Goal: Navigation & Orientation: Understand site structure

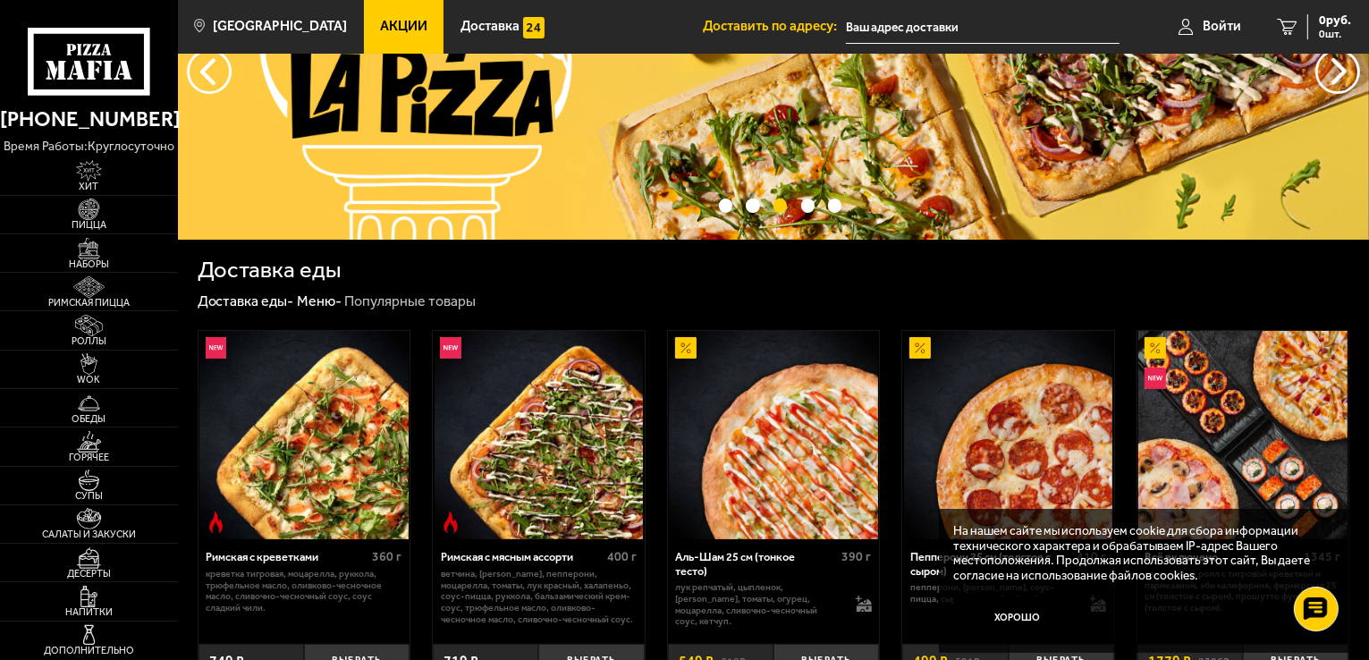
scroll to position [179, 0]
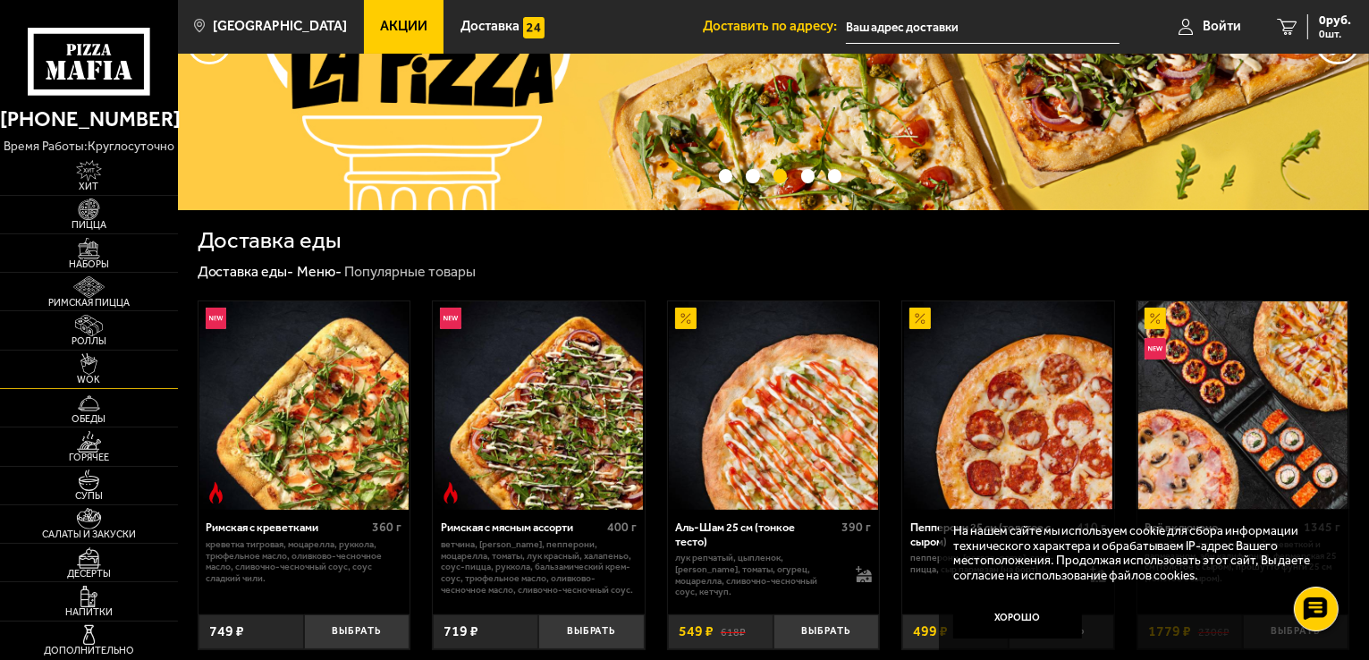
click at [89, 361] on img at bounding box center [89, 363] width 55 height 21
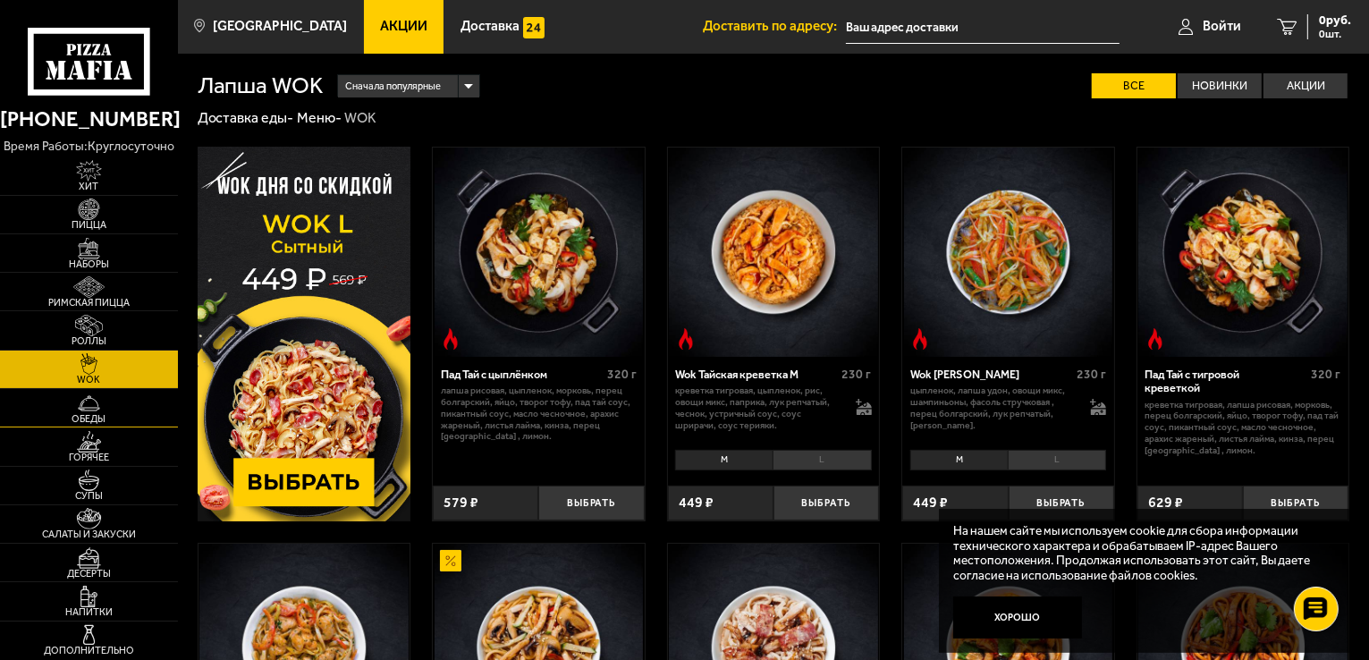
click at [86, 395] on img at bounding box center [89, 403] width 55 height 21
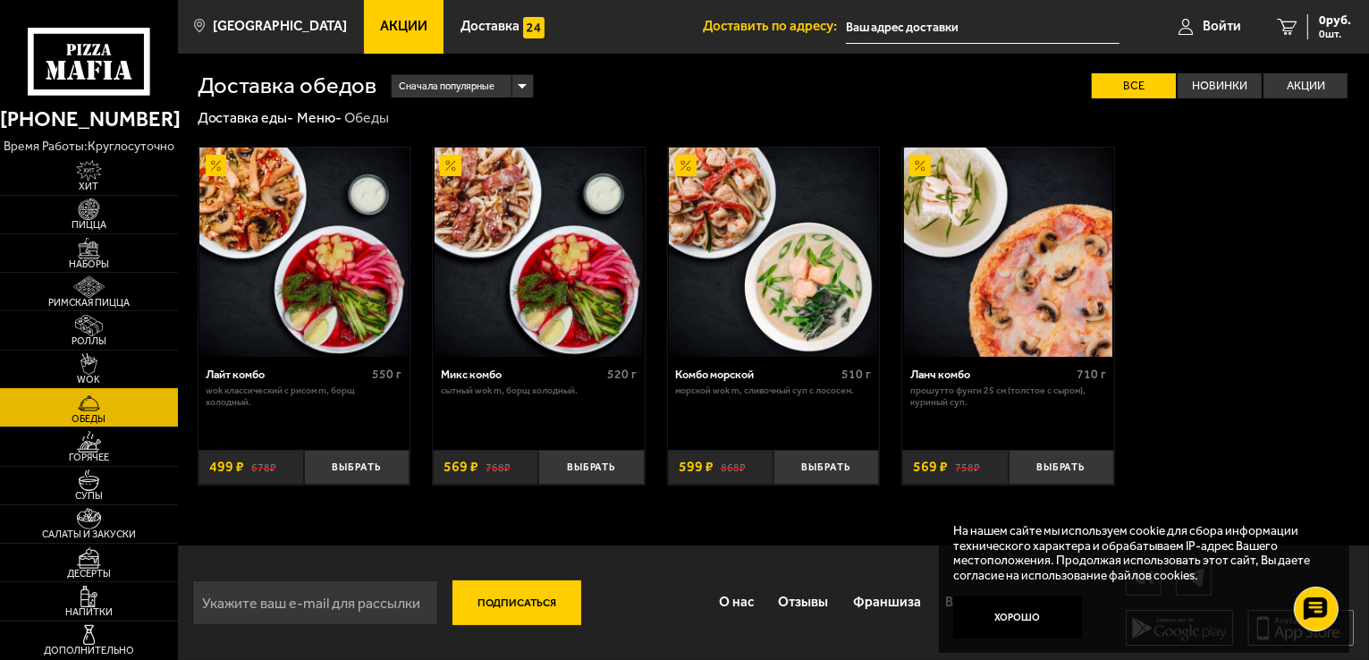
click at [89, 371] on img at bounding box center [89, 363] width 55 height 21
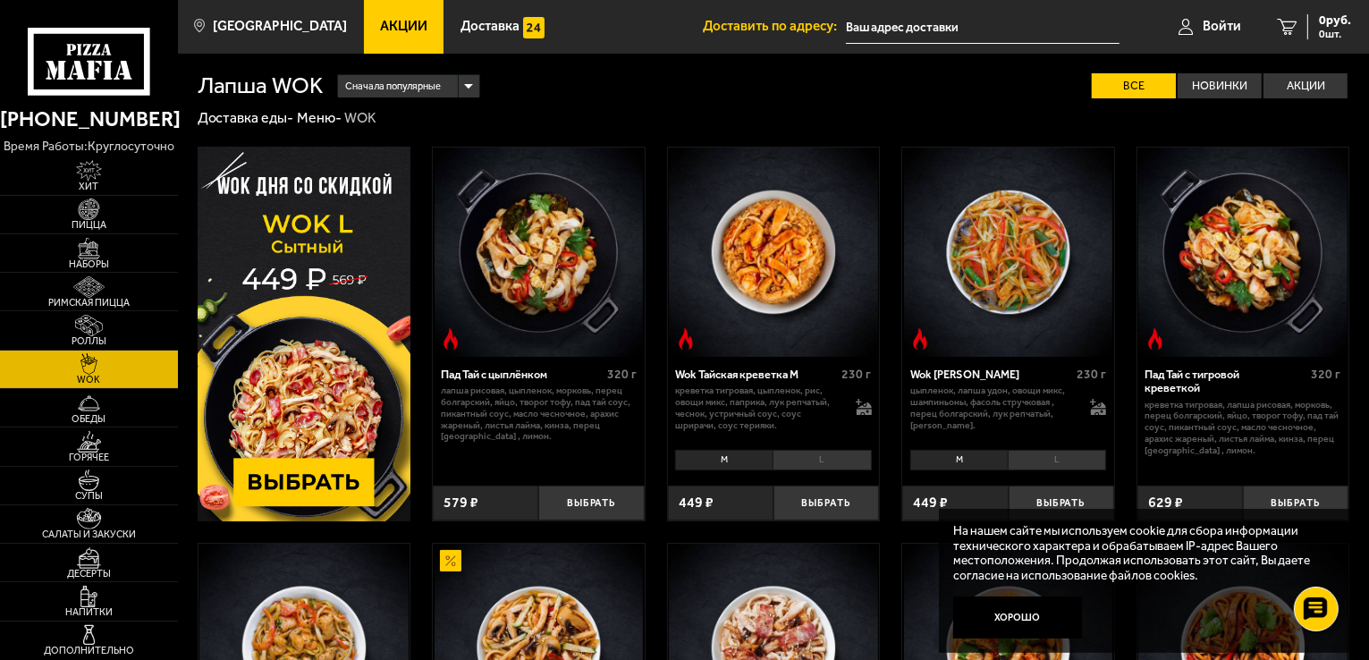
click at [1013, 258] on img at bounding box center [1008, 252] width 209 height 209
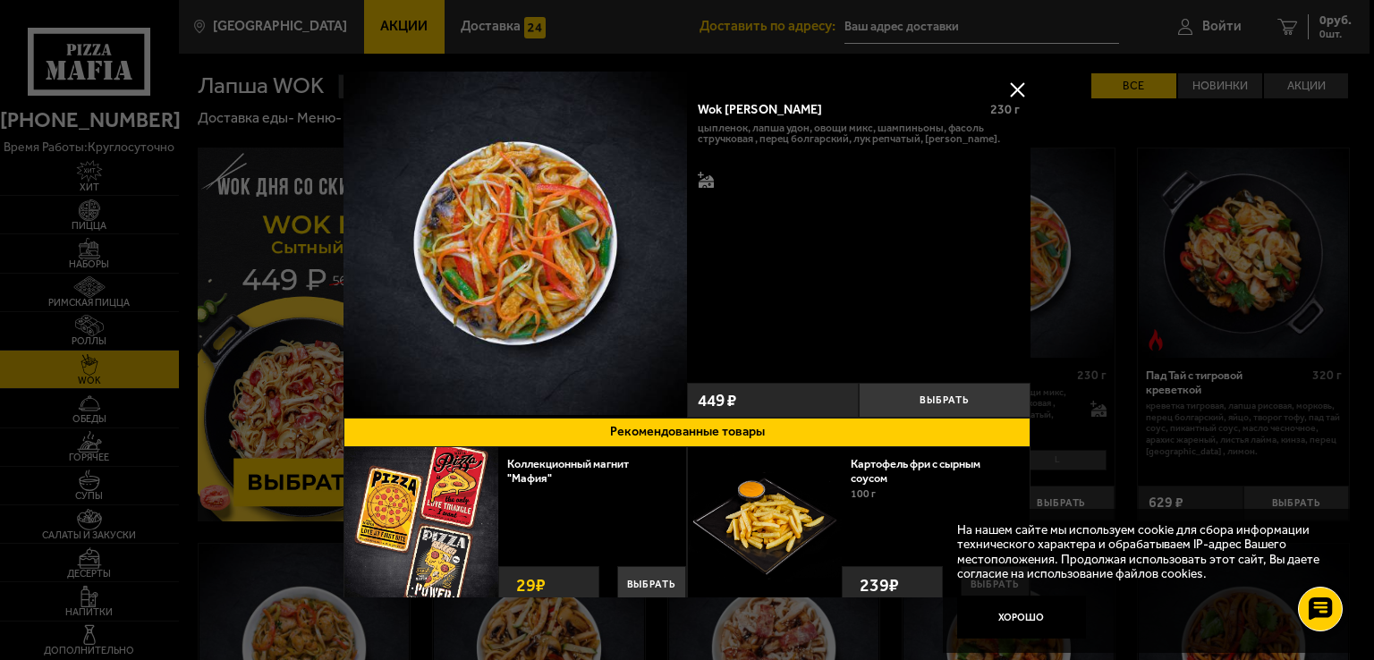
click at [1019, 88] on button at bounding box center [1016, 89] width 27 height 27
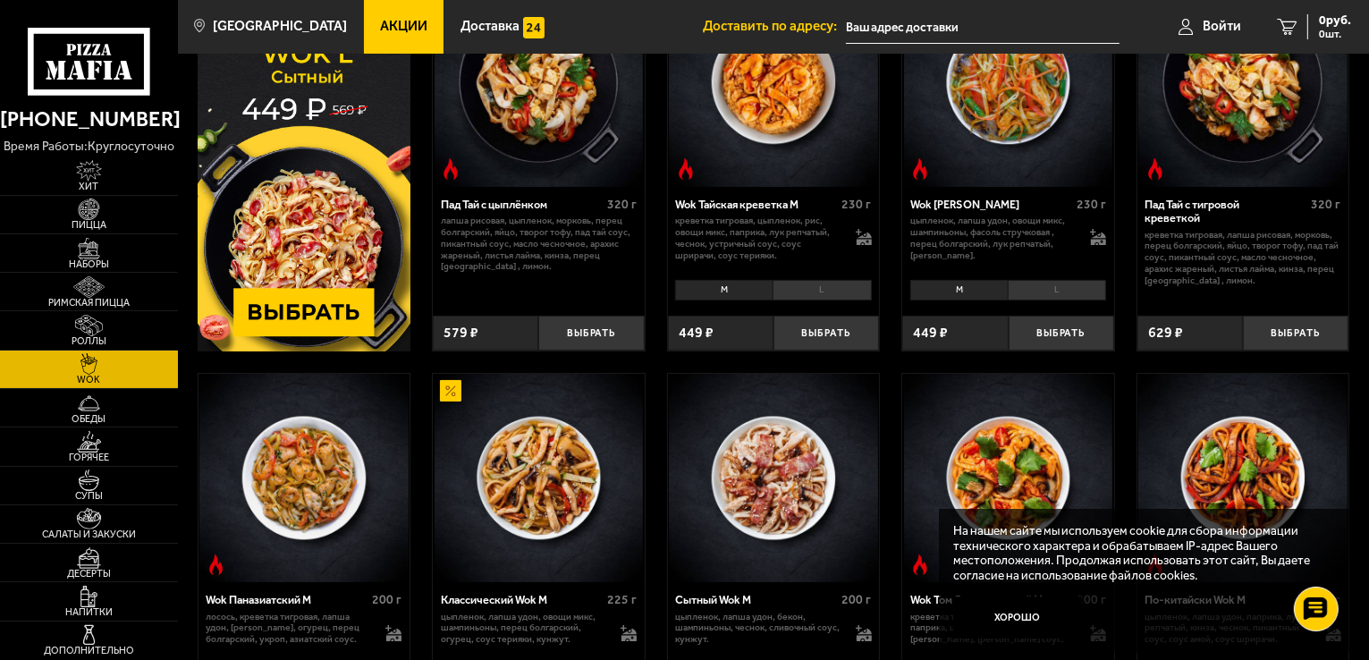
scroll to position [179, 0]
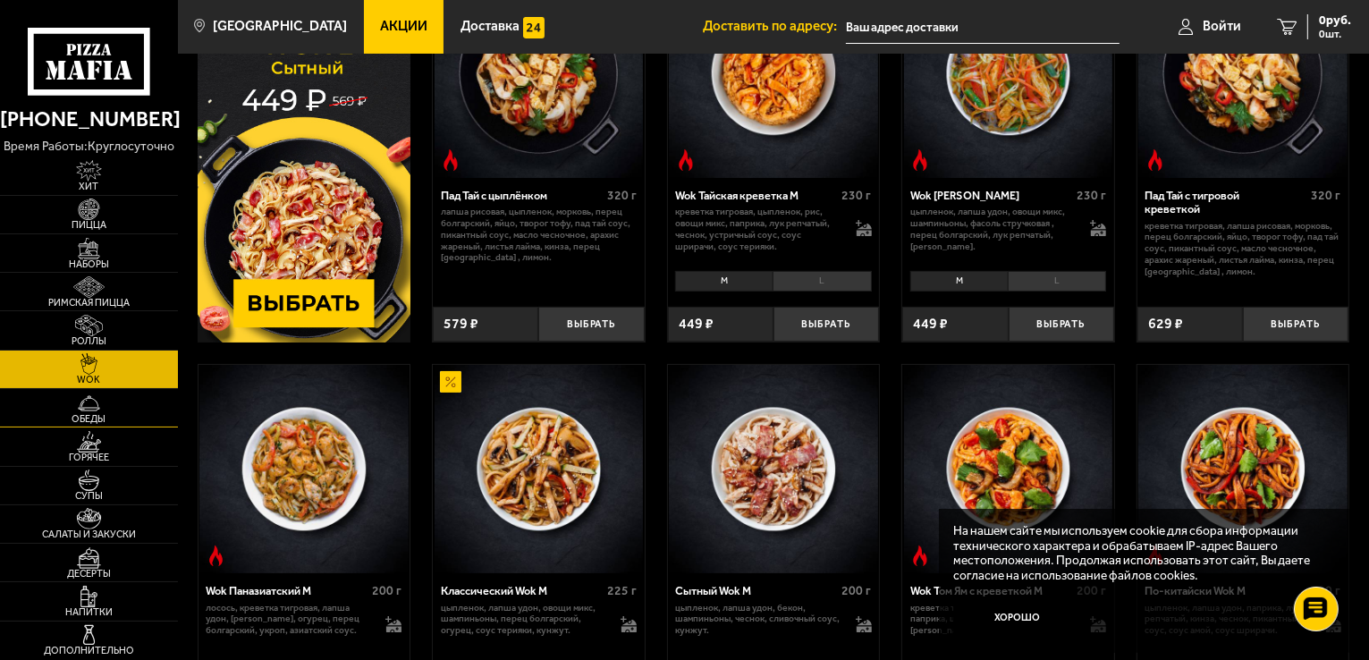
click at [122, 410] on link "Обеды" at bounding box center [89, 408] width 178 height 38
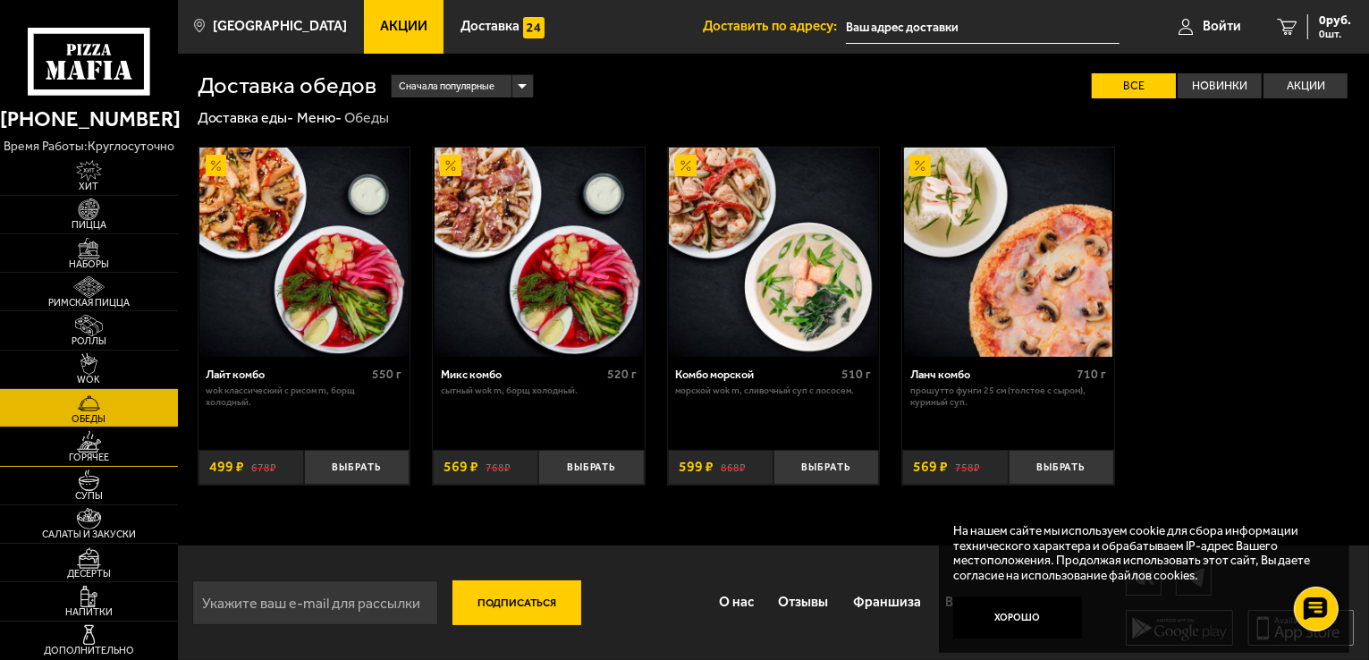
click at [143, 448] on link "Горячее" at bounding box center [89, 446] width 178 height 38
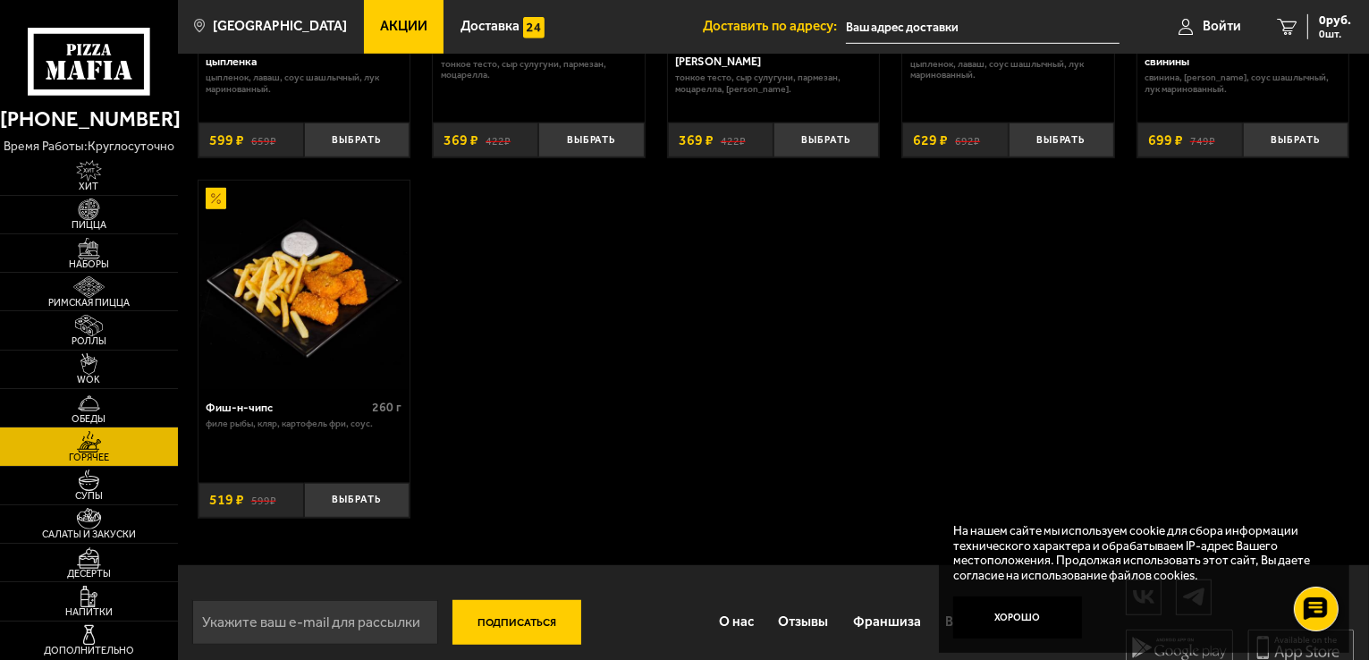
scroll to position [1163, 0]
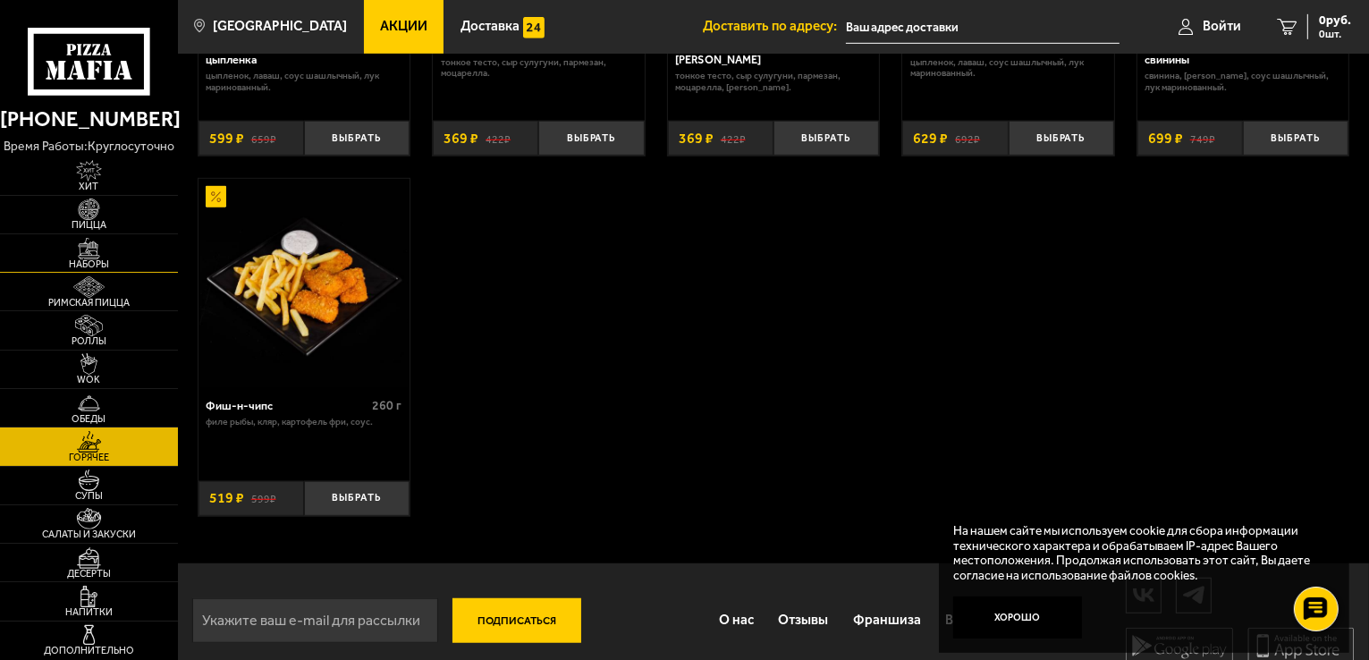
click at [104, 262] on span "Наборы" at bounding box center [89, 264] width 178 height 10
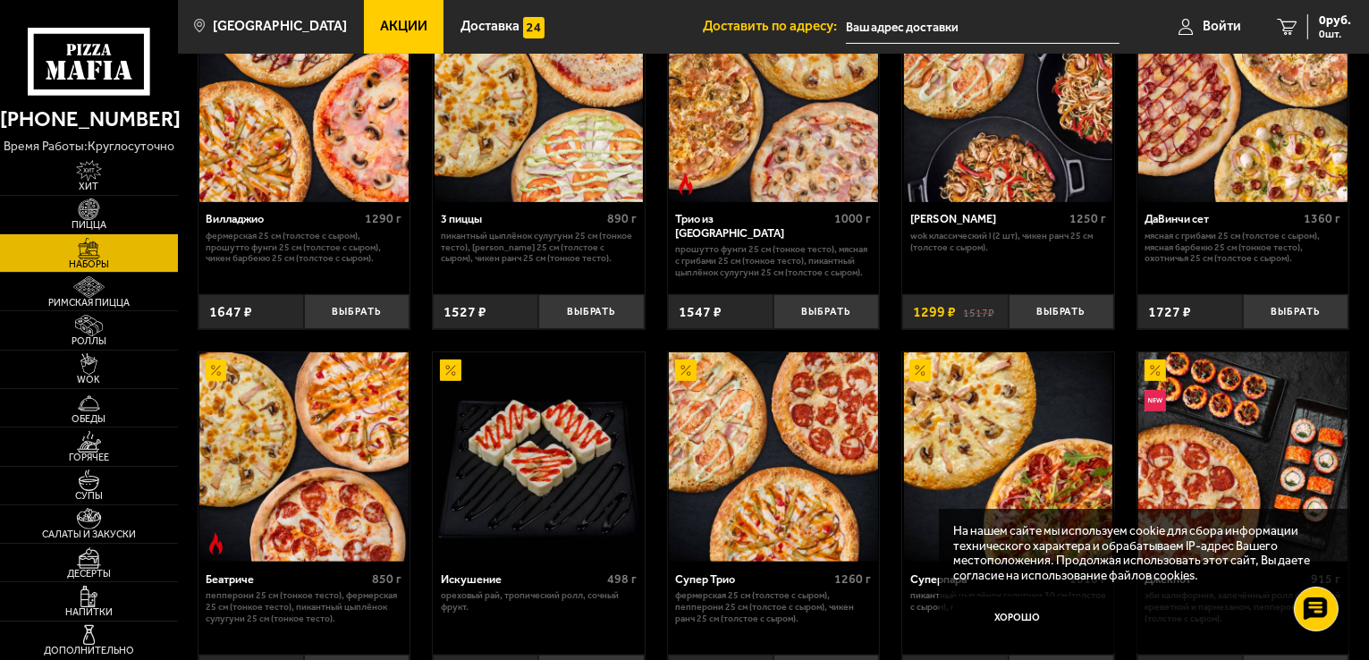
scroll to position [626, 0]
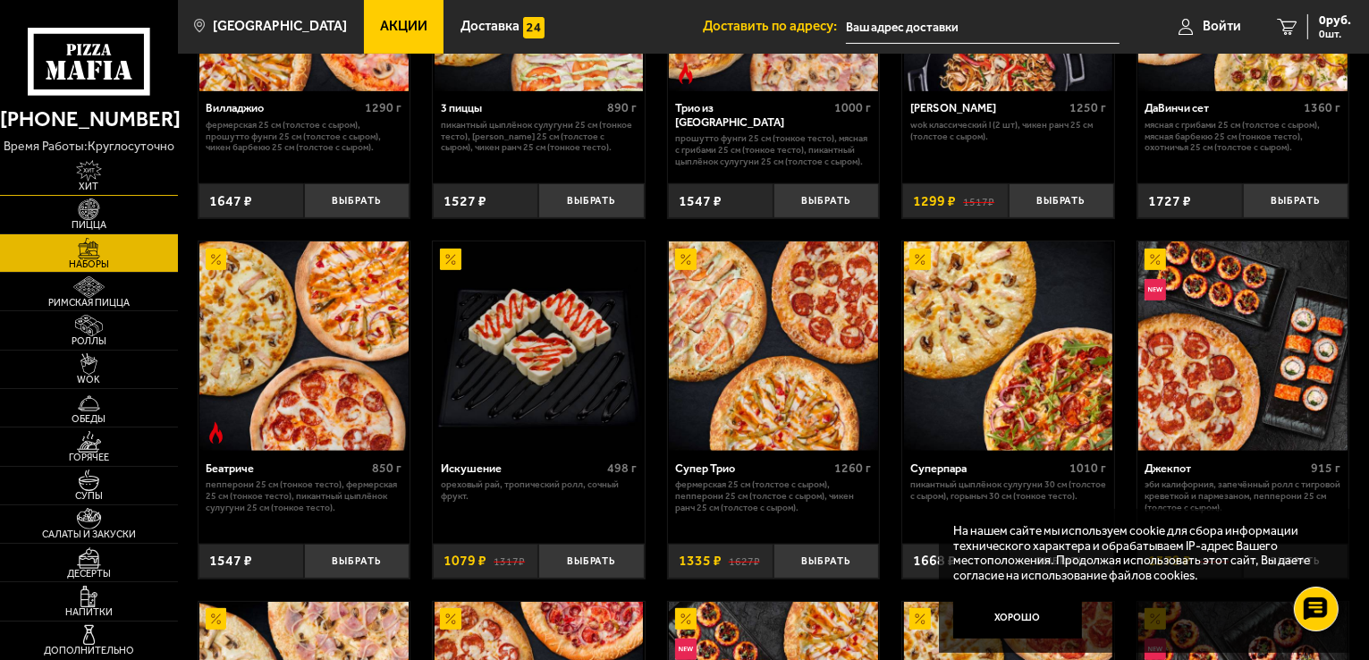
click at [106, 182] on span "Хит" at bounding box center [89, 187] width 178 height 10
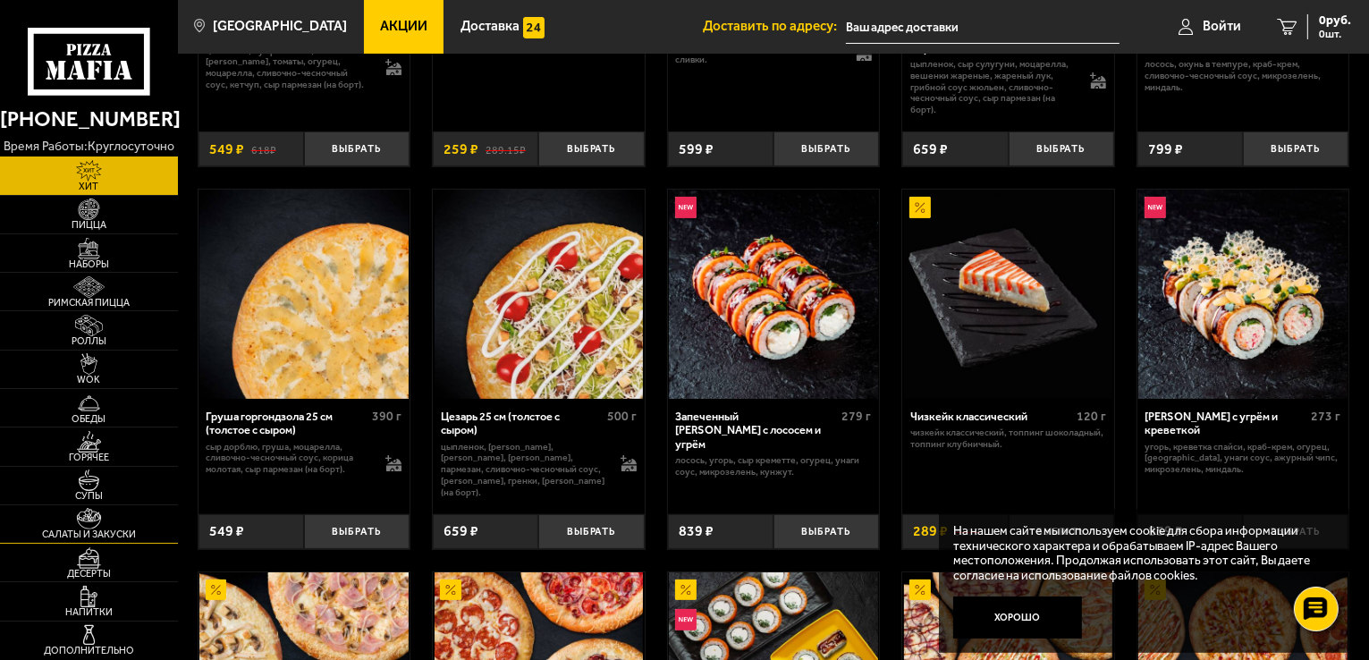
scroll to position [358, 0]
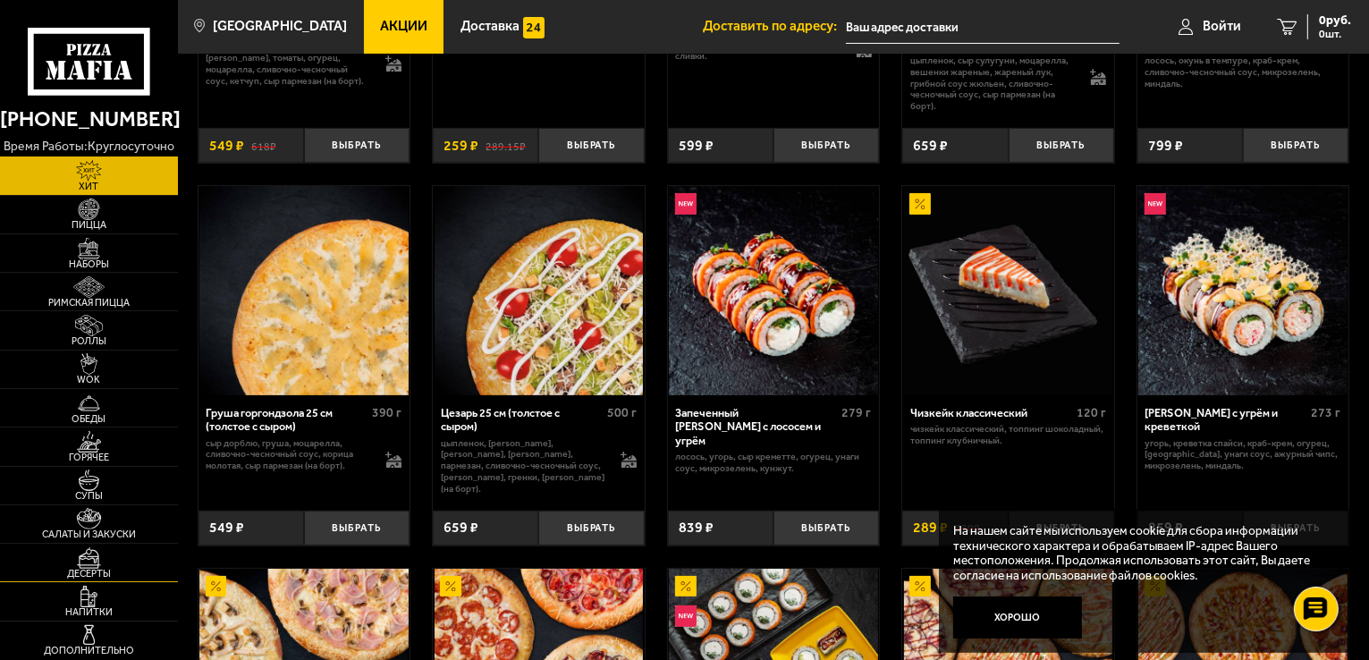
click at [100, 552] on img at bounding box center [89, 557] width 55 height 21
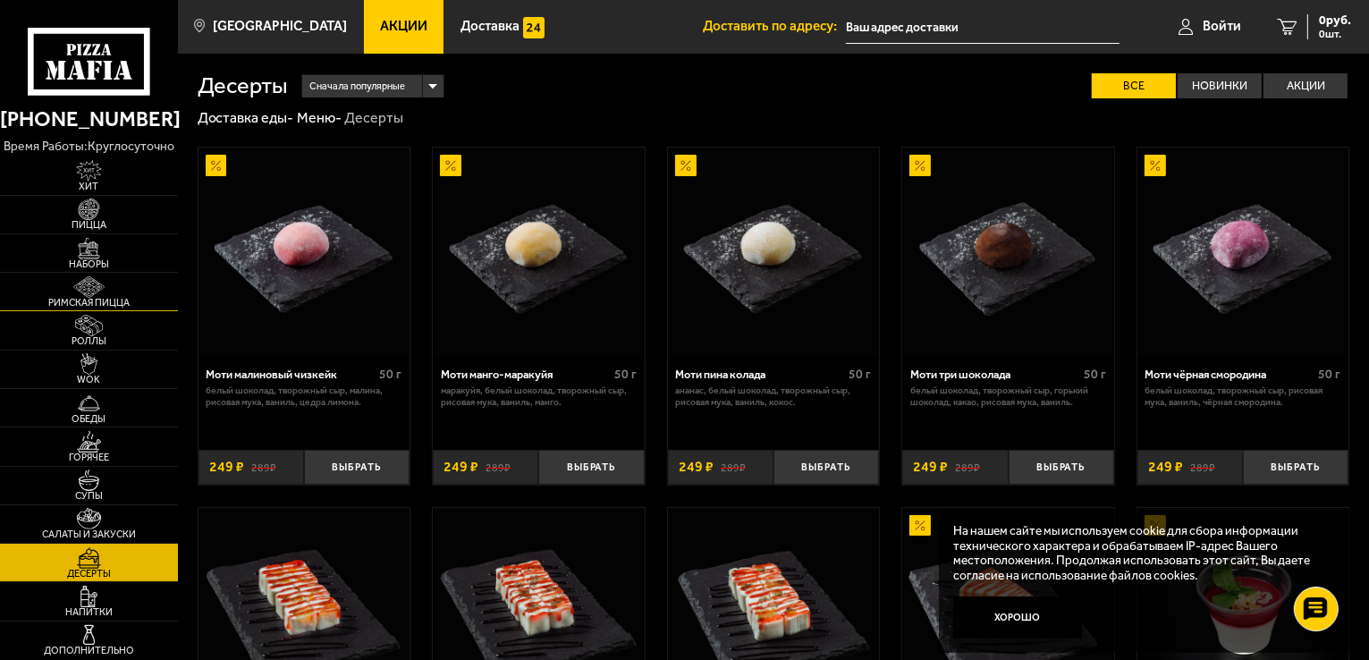
click at [102, 287] on img at bounding box center [89, 286] width 55 height 21
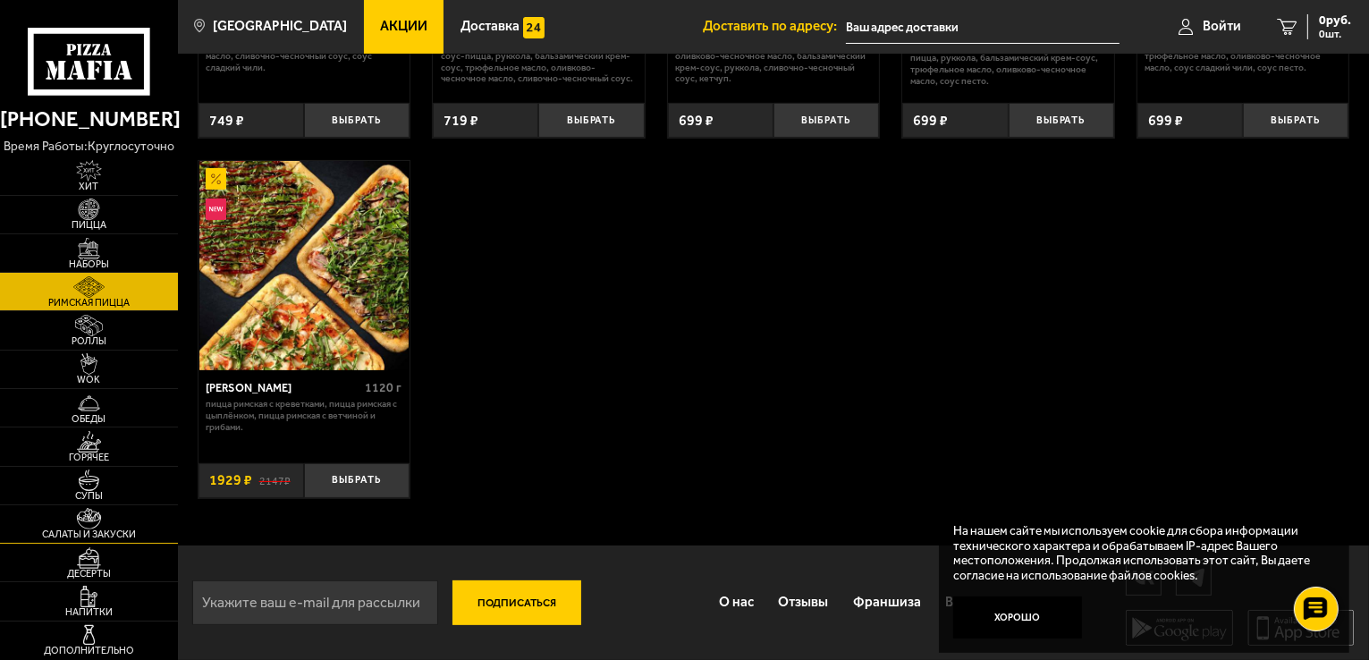
scroll to position [360, 0]
click at [97, 596] on img at bounding box center [89, 596] width 55 height 21
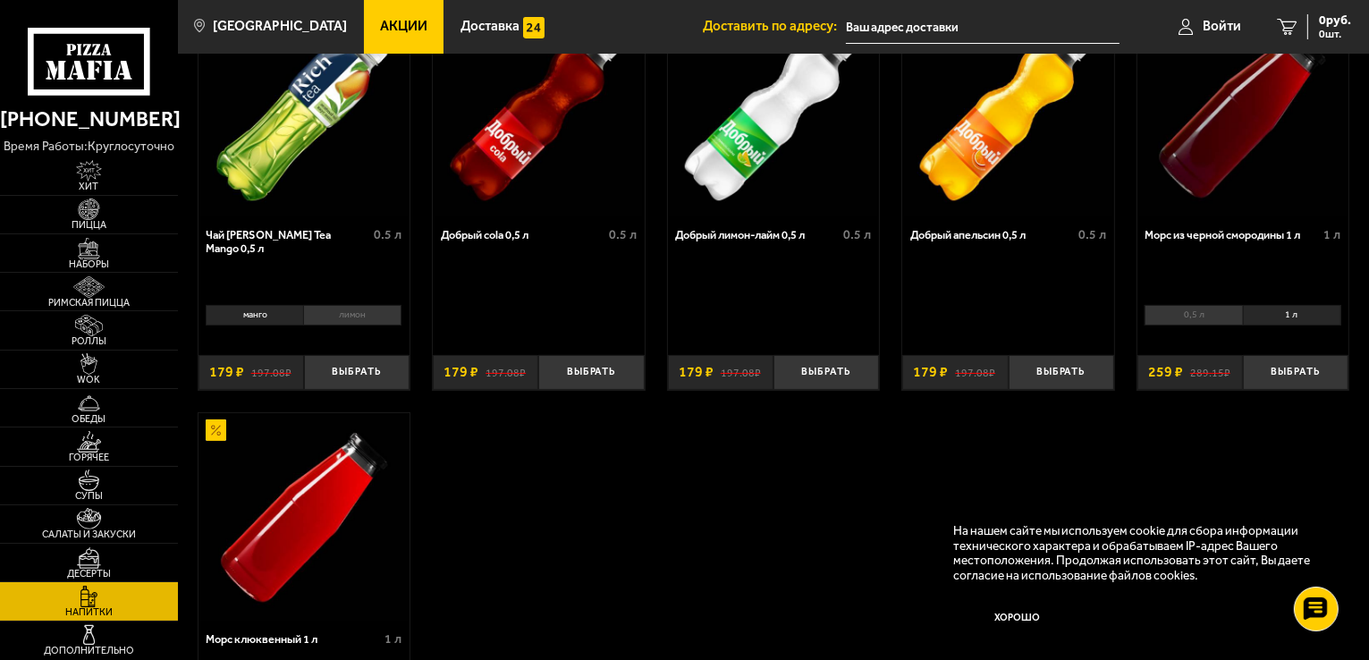
scroll to position [179, 0]
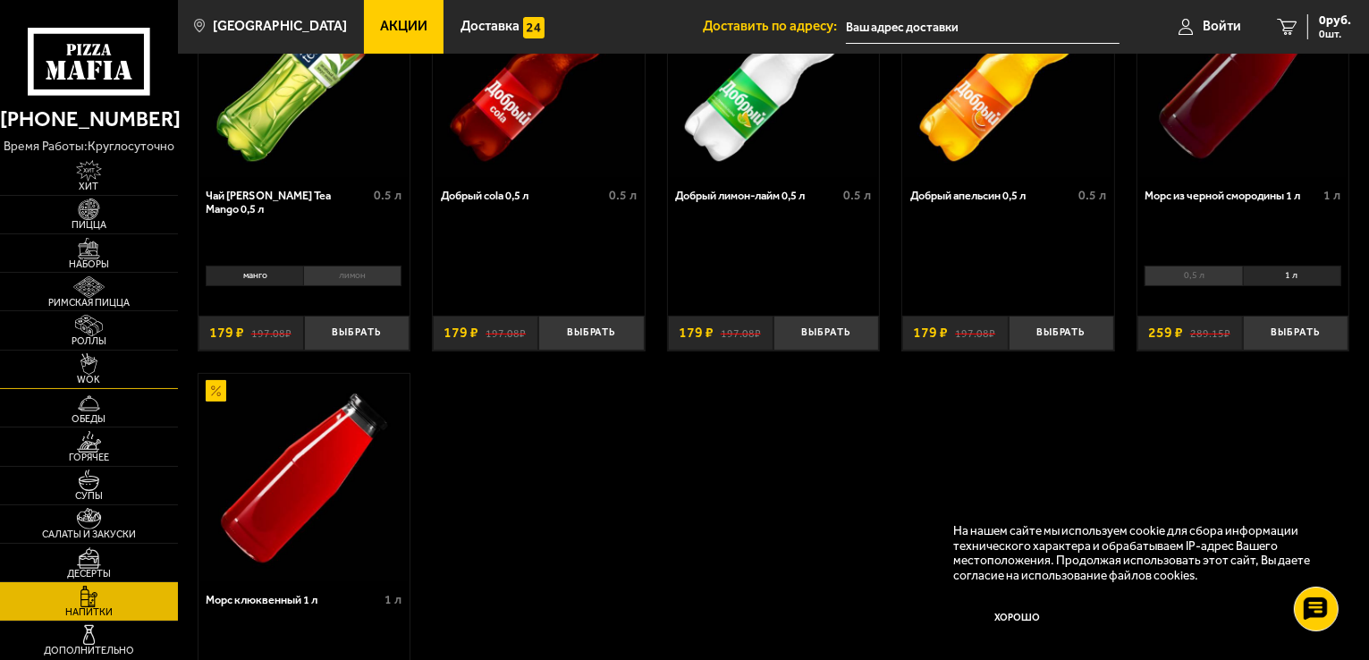
click at [145, 380] on span "WOK" at bounding box center [89, 380] width 178 height 10
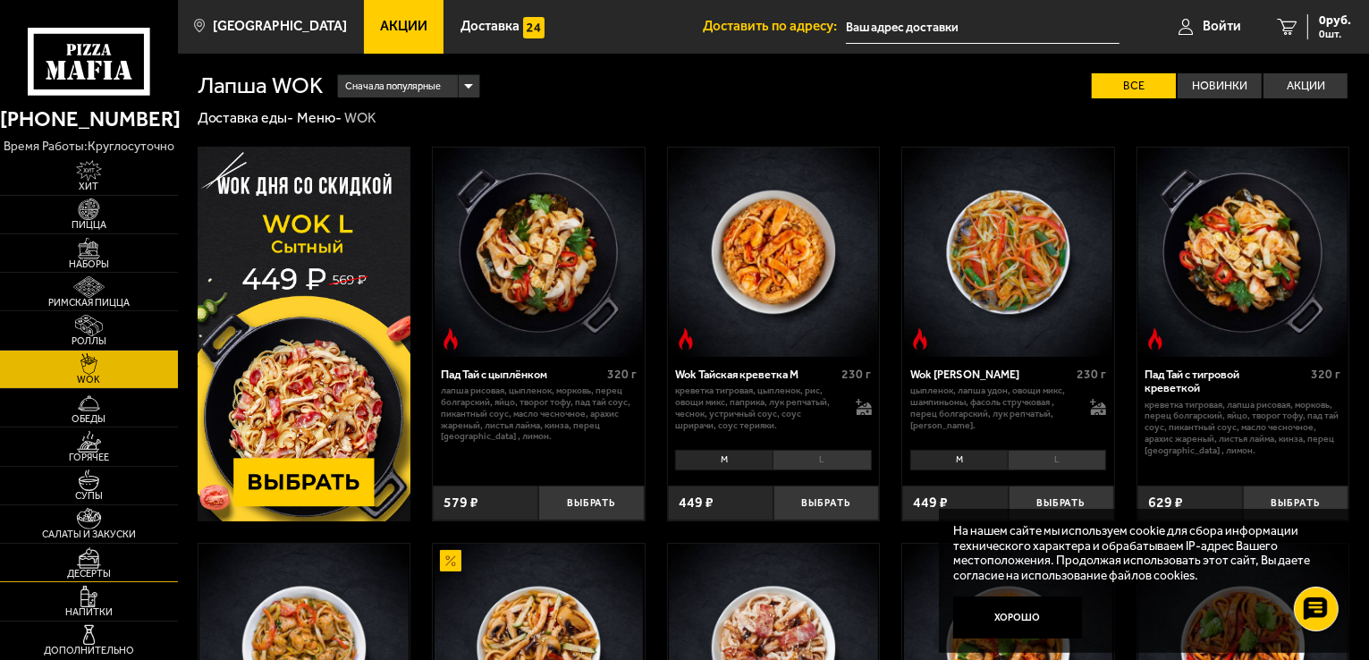
click at [115, 555] on img at bounding box center [89, 557] width 55 height 21
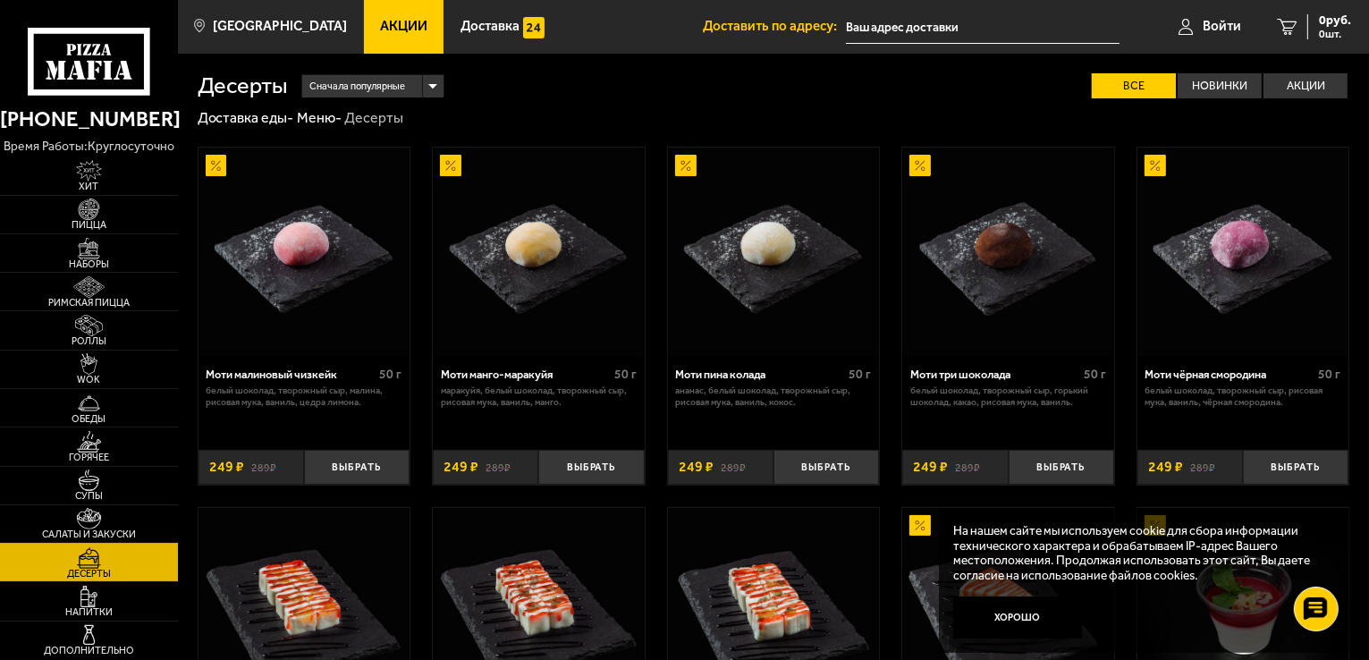
click at [110, 520] on img at bounding box center [89, 518] width 55 height 21
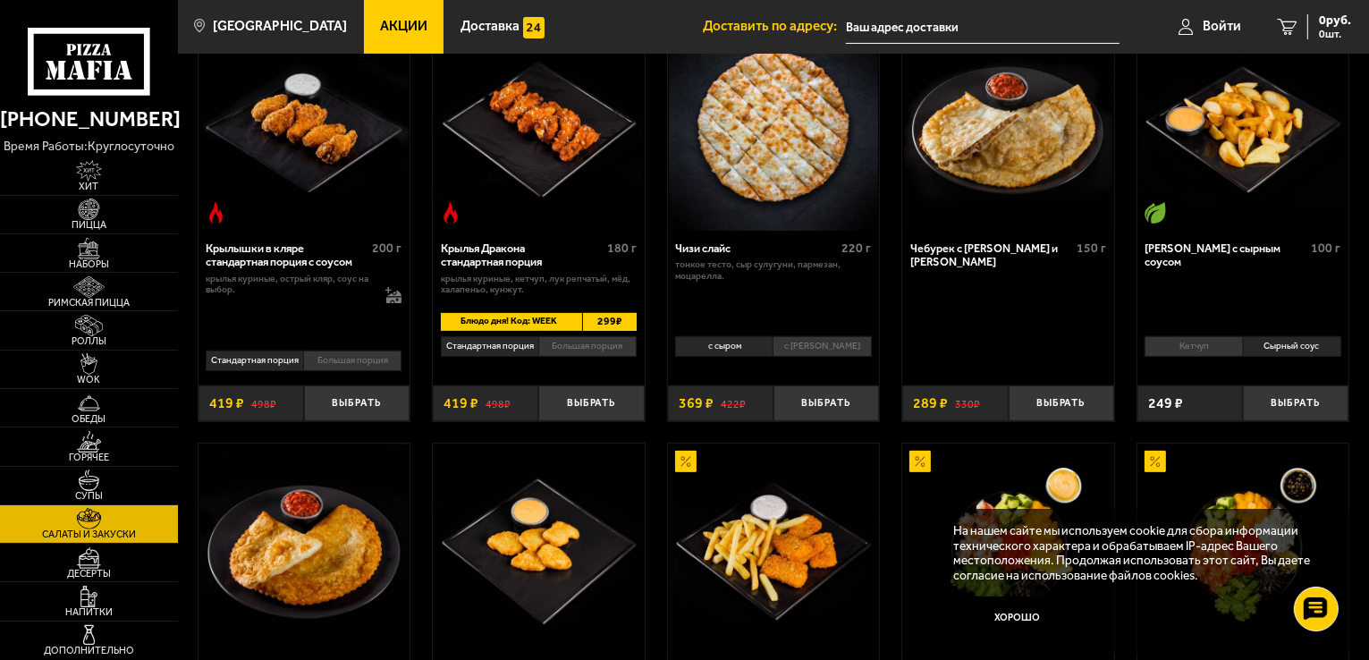
scroll to position [715, 0]
